Goal: Use online tool/utility: Utilize a website feature to perform a specific function

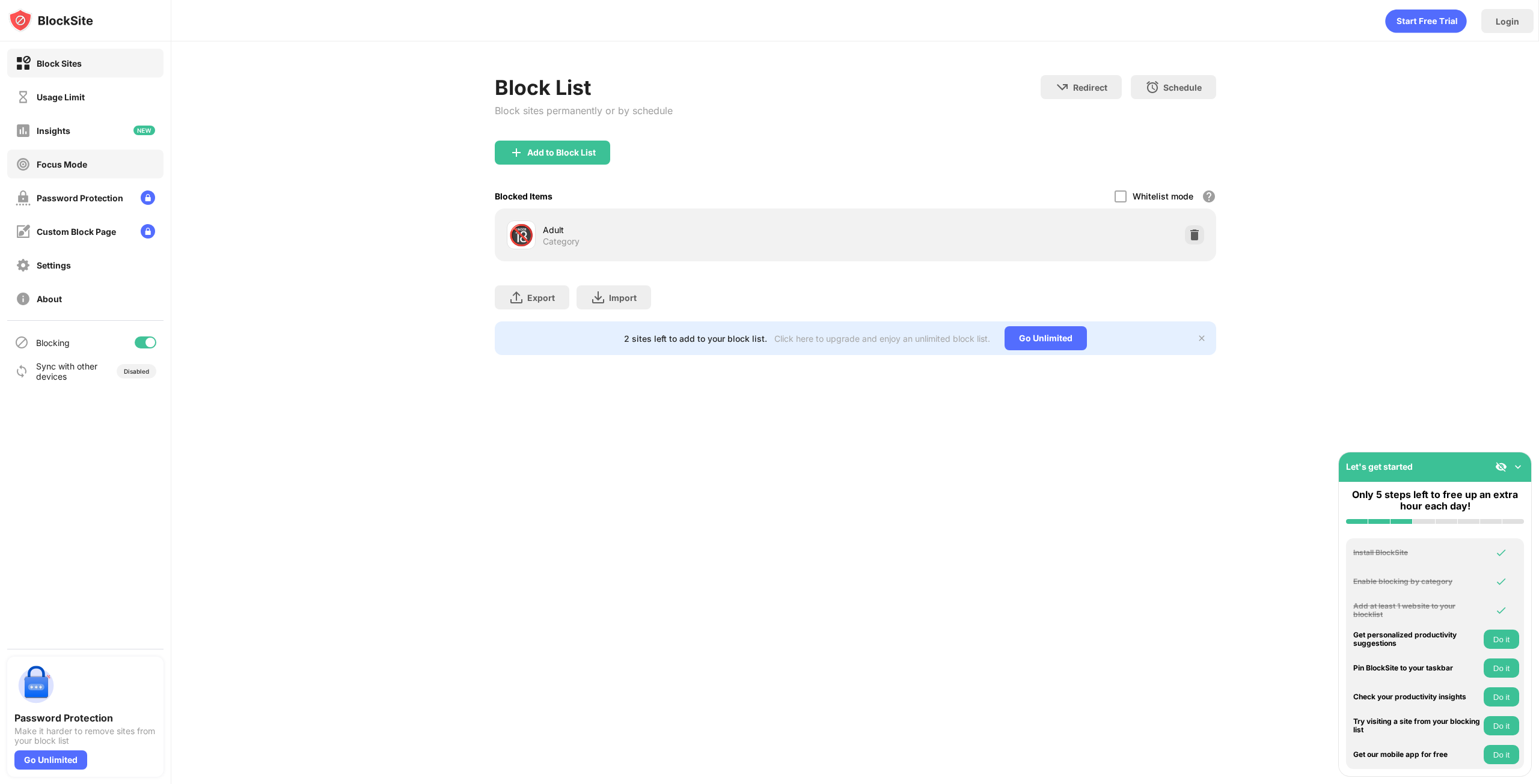
click at [77, 156] on div "Focus Mode" at bounding box center [85, 164] width 156 height 29
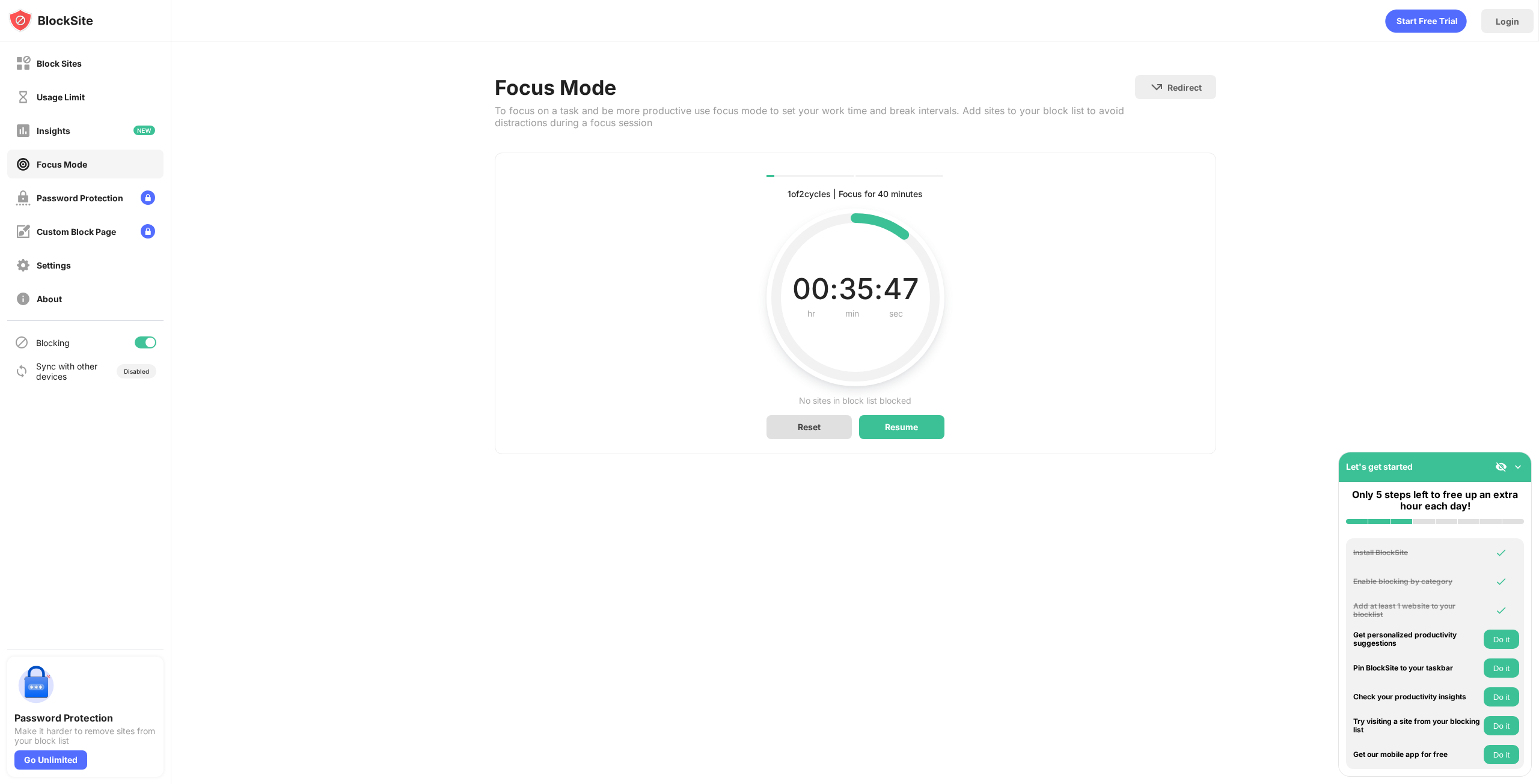
click at [834, 435] on div "Reset" at bounding box center [809, 427] width 85 height 24
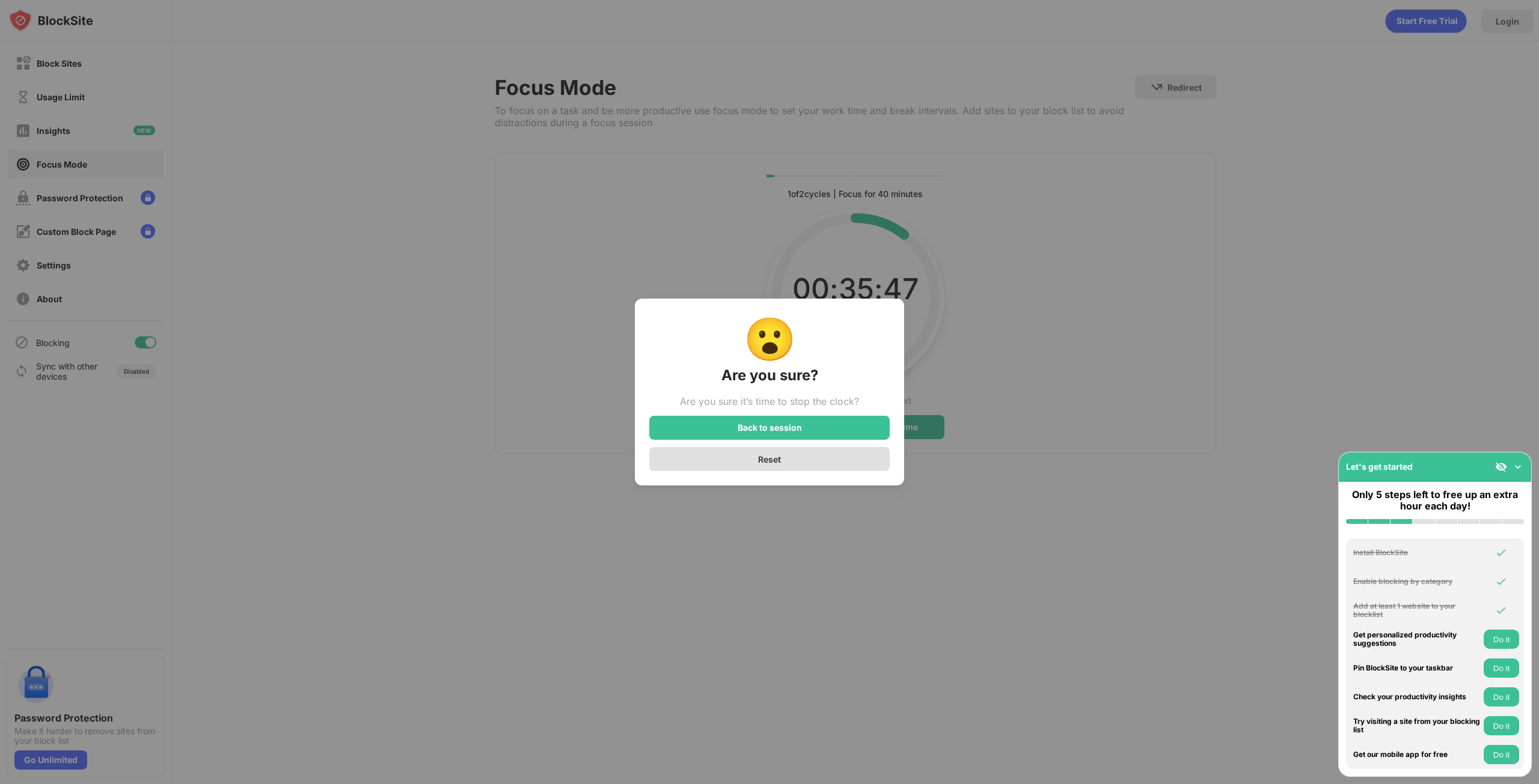
click at [812, 458] on div "Reset" at bounding box center [769, 459] width 240 height 24
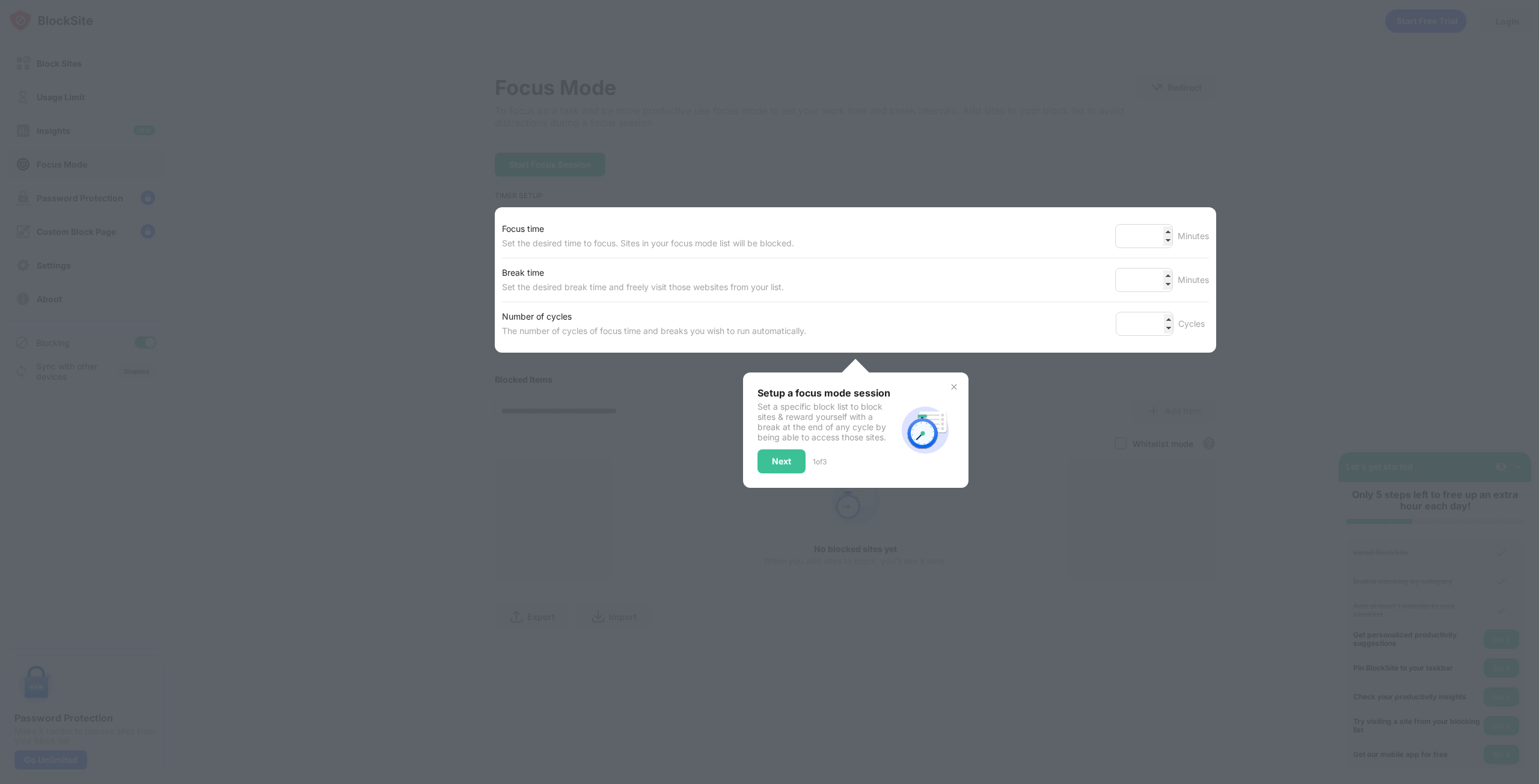
drag, startPoint x: 827, startPoint y: 404, endPoint x: 833, endPoint y: 440, distance: 36.5
click at [827, 405] on div "Set a specific block list to block sites & reward yourself with a break at the …" at bounding box center [827, 422] width 139 height 41
click at [943, 403] on img at bounding box center [925, 430] width 58 height 58
click at [950, 385] on img at bounding box center [954, 387] width 9 height 9
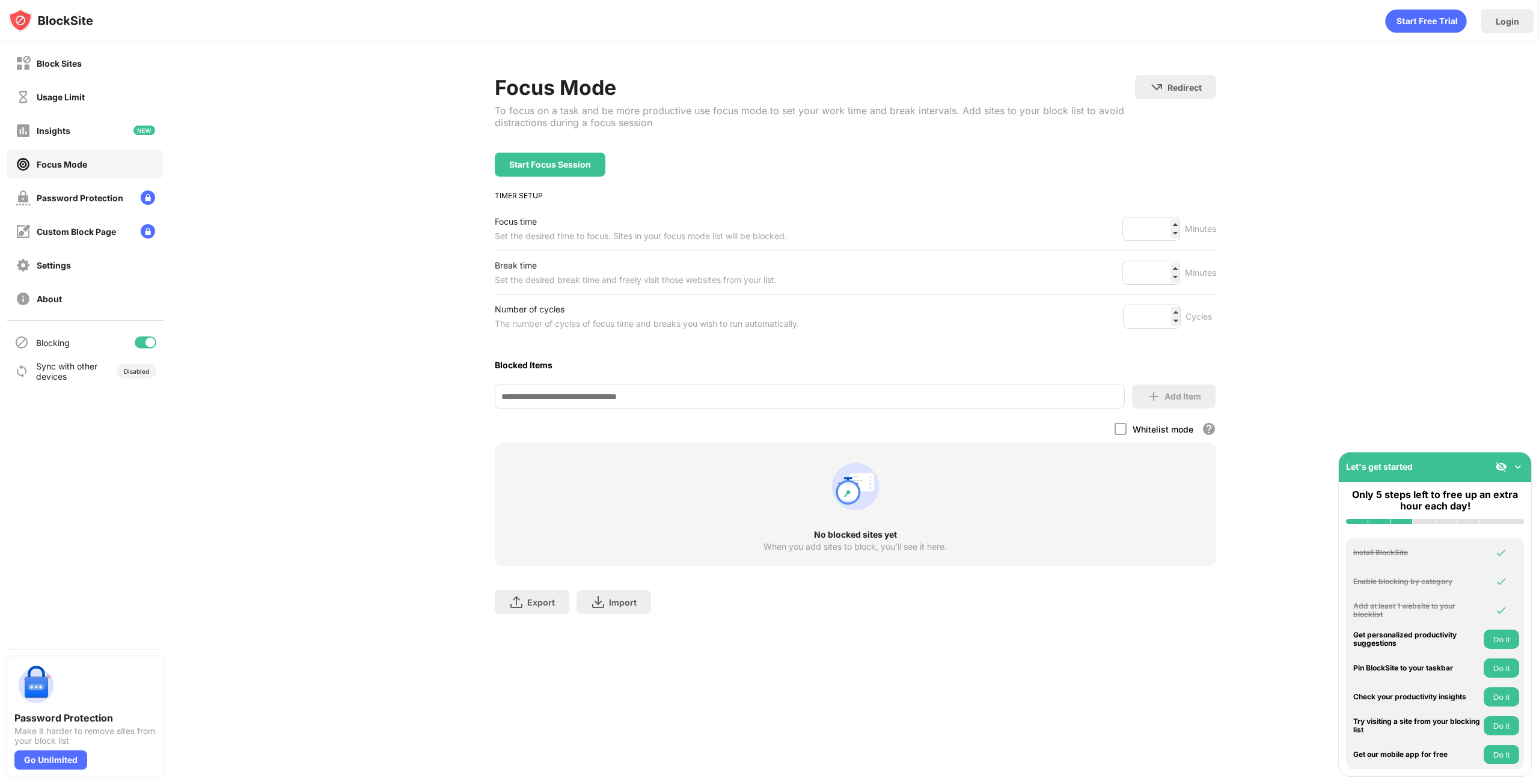
click at [657, 400] on input at bounding box center [809, 396] width 630 height 24
type input "**********"
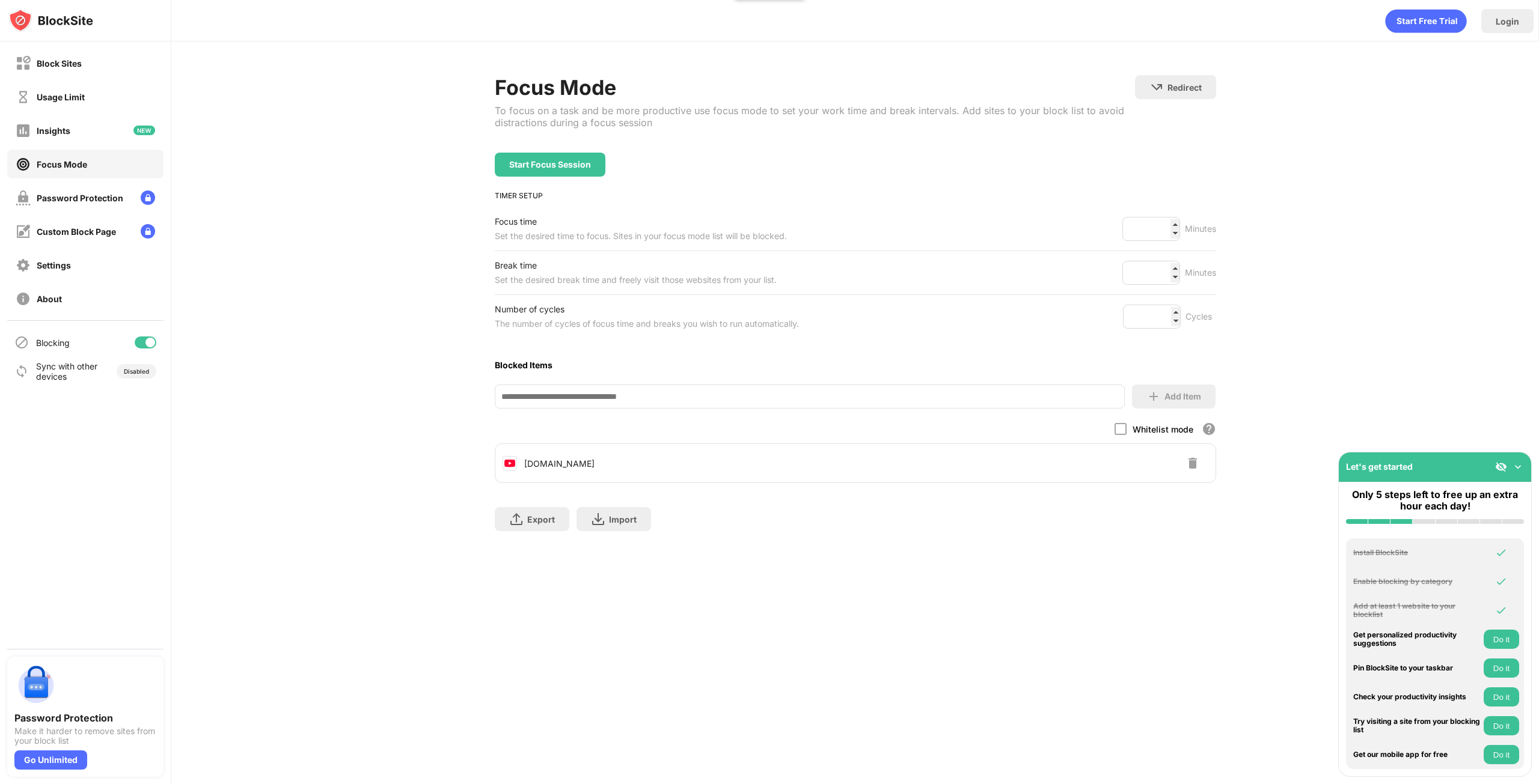
drag, startPoint x: 556, startPoint y: 147, endPoint x: 549, endPoint y: 157, distance: 12.2
click at [555, 148] on div "Focus Mode To focus on a task and be more productive use focus mode to set your…" at bounding box center [814, 114] width 640 height 77
click at [549, 157] on div "Start Focus Session" at bounding box center [549, 165] width 110 height 24
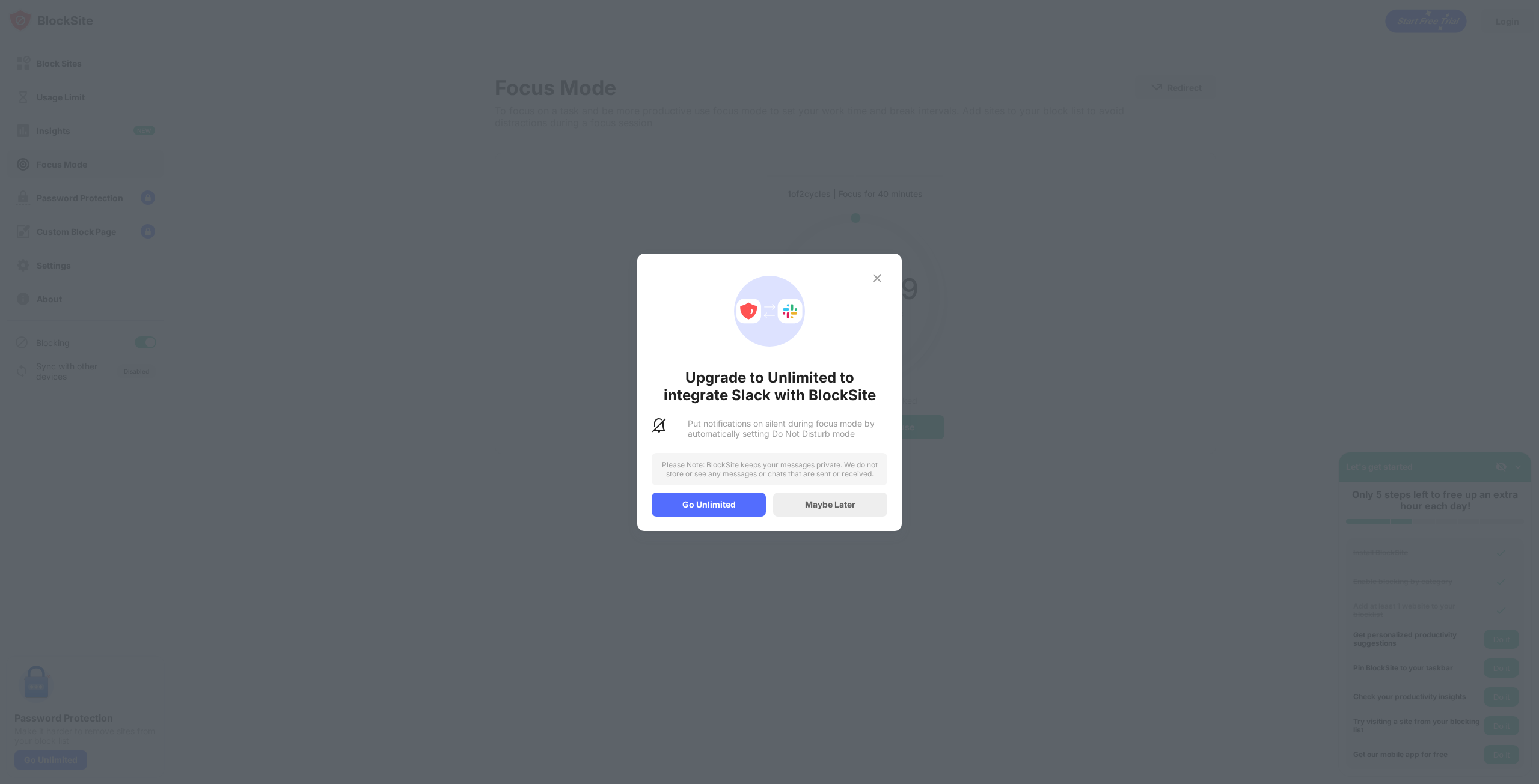
click at [876, 285] on img at bounding box center [877, 278] width 15 height 15
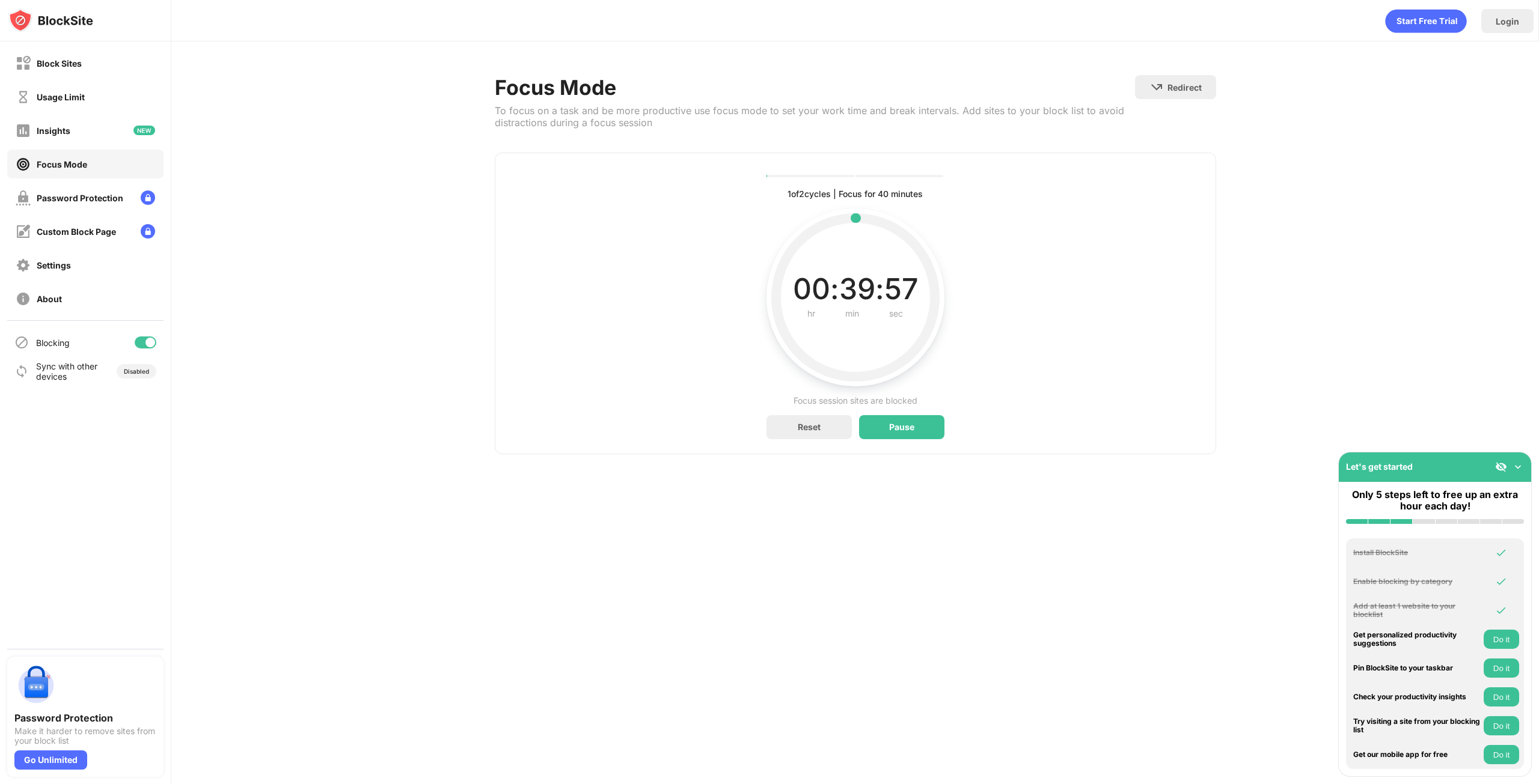
drag, startPoint x: 901, startPoint y: 424, endPoint x: 508, endPoint y: 36, distance: 552.3
click at [654, 132] on div "Focus Mode To focus on a task and be more productive use focus mode to set your…" at bounding box center [855, 264] width 722 height 379
